Goal: Task Accomplishment & Management: Manage account settings

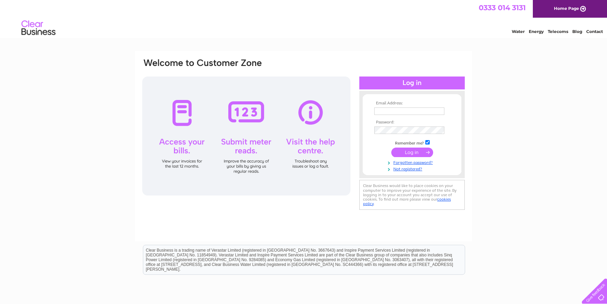
type input "[PERSON_NAME][EMAIL_ADDRESS][PERSON_NAME][DOMAIN_NAME]"
click at [414, 154] on input "submit" at bounding box center [412, 153] width 42 height 10
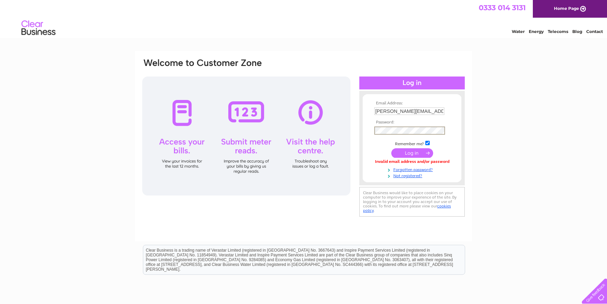
click at [413, 154] on input "submit" at bounding box center [412, 153] width 42 height 10
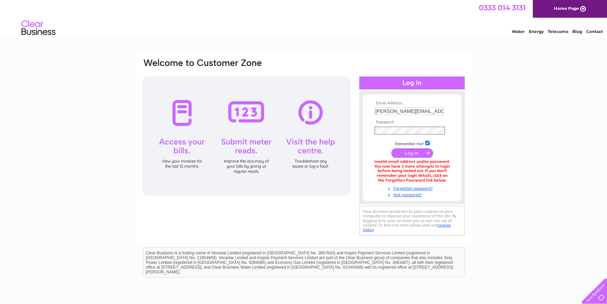
click at [391, 148] on input "submit" at bounding box center [412, 153] width 42 height 10
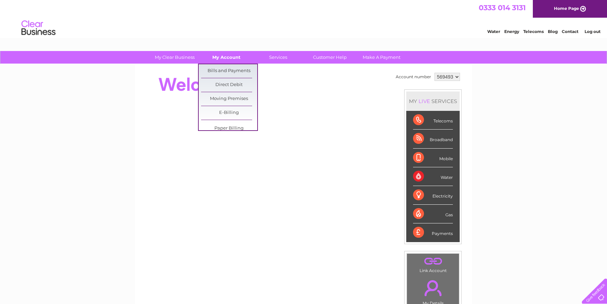
click at [226, 58] on link "My Account" at bounding box center [226, 57] width 56 height 13
click at [227, 69] on link "Bills and Payments" at bounding box center [229, 71] width 56 height 14
